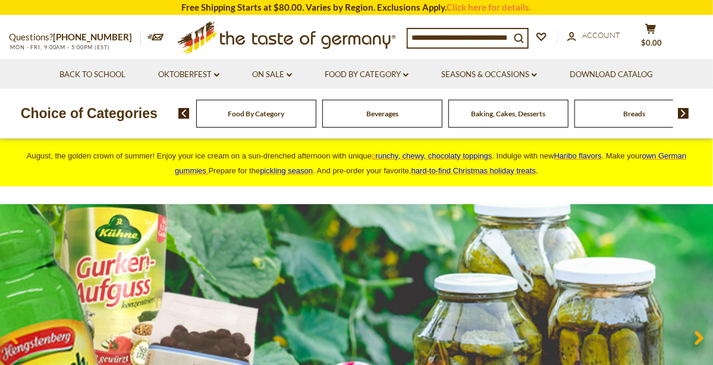
click at [487, 114] on span "Baking, Cakes, Desserts" at bounding box center [508, 113] width 74 height 9
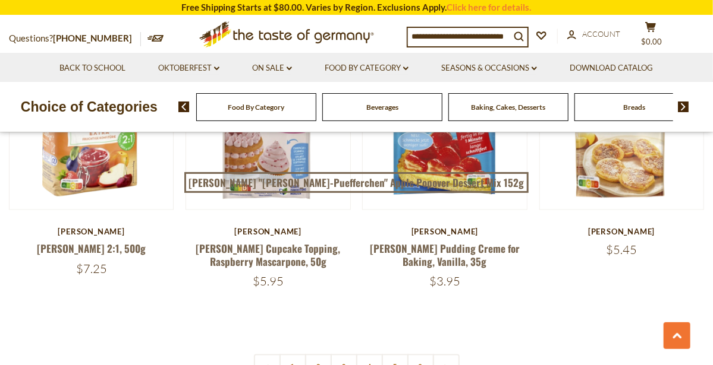
scroll to position [2719, 0]
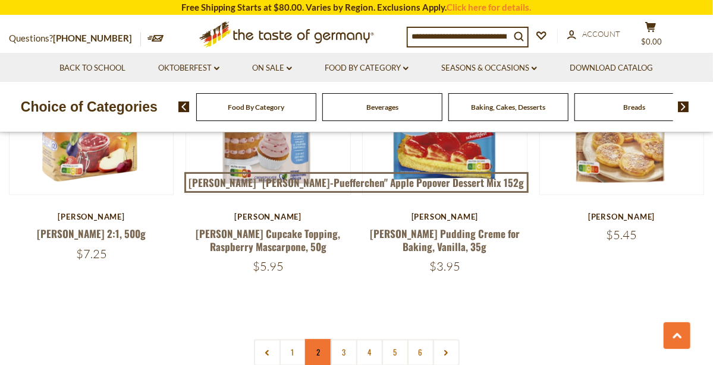
click at [315, 340] on link "2" at bounding box center [318, 353] width 27 height 27
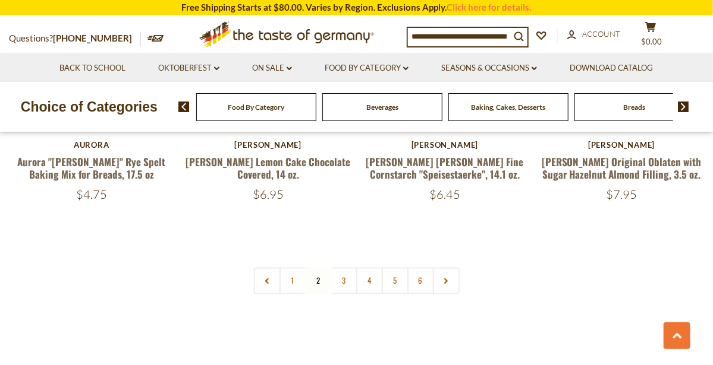
scroll to position [2768, 0]
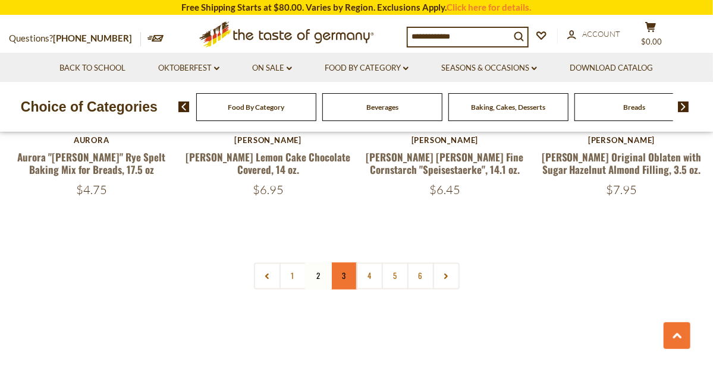
click at [341, 263] on link "3" at bounding box center [343, 276] width 27 height 27
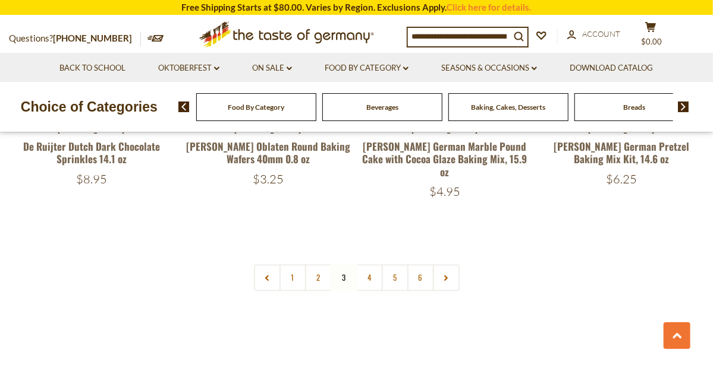
scroll to position [2778, 0]
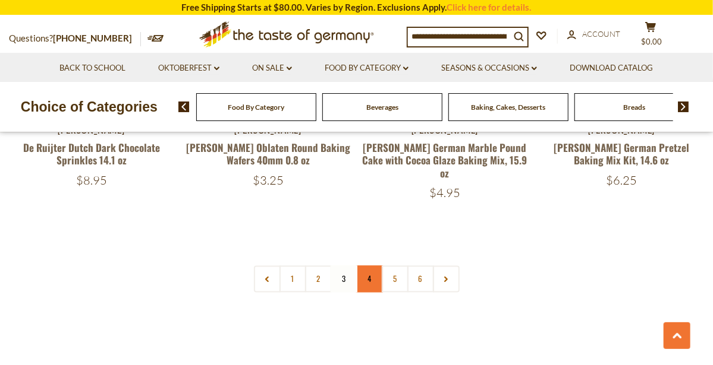
click at [369, 266] on link "4" at bounding box center [369, 279] width 27 height 27
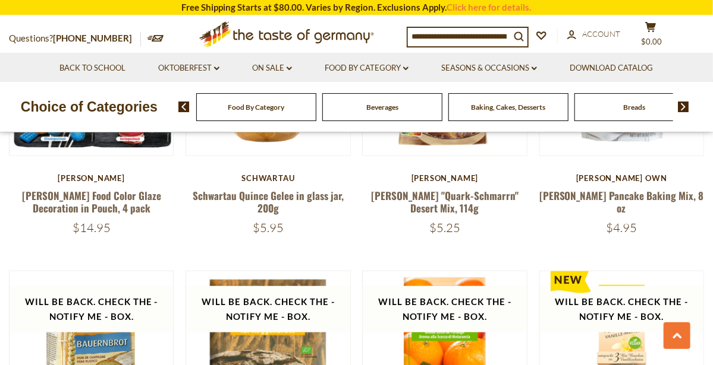
scroll to position [2176, 0]
